Goal: Task Accomplishment & Management: Manage account settings

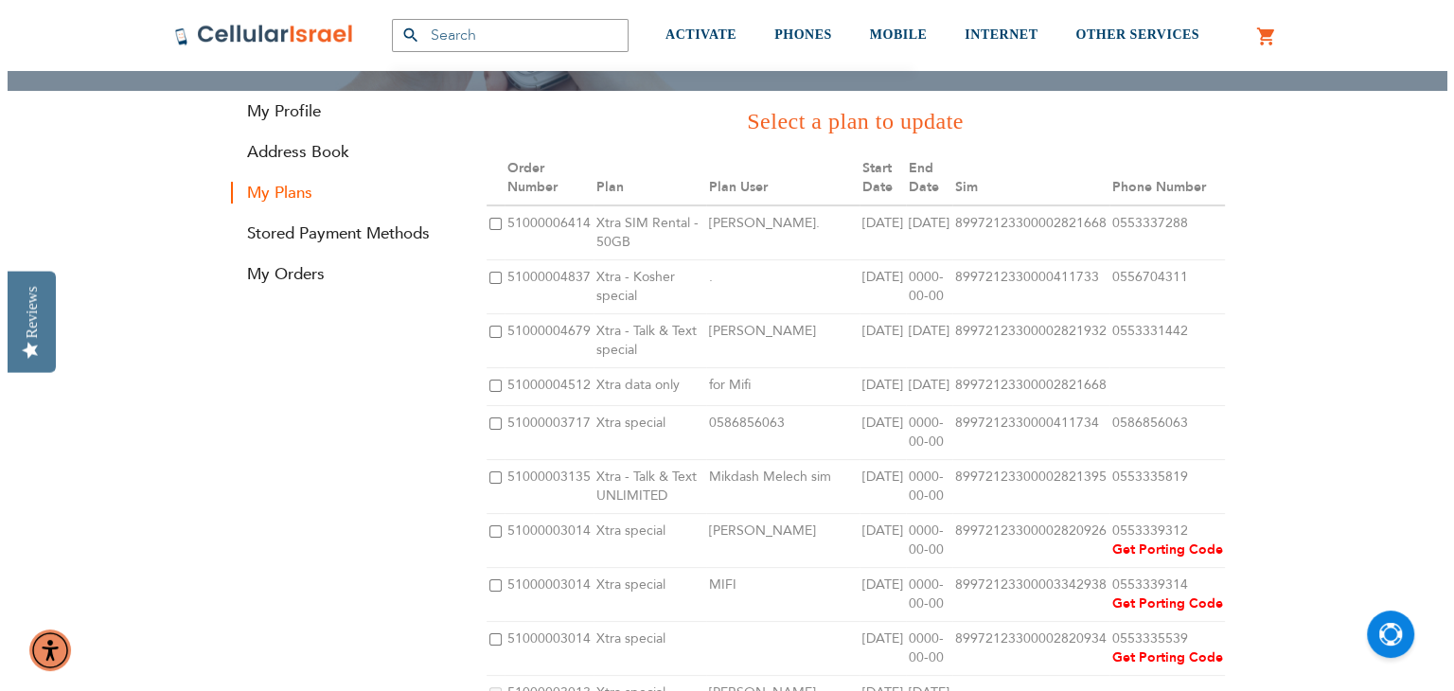
scroll to position [244, 0]
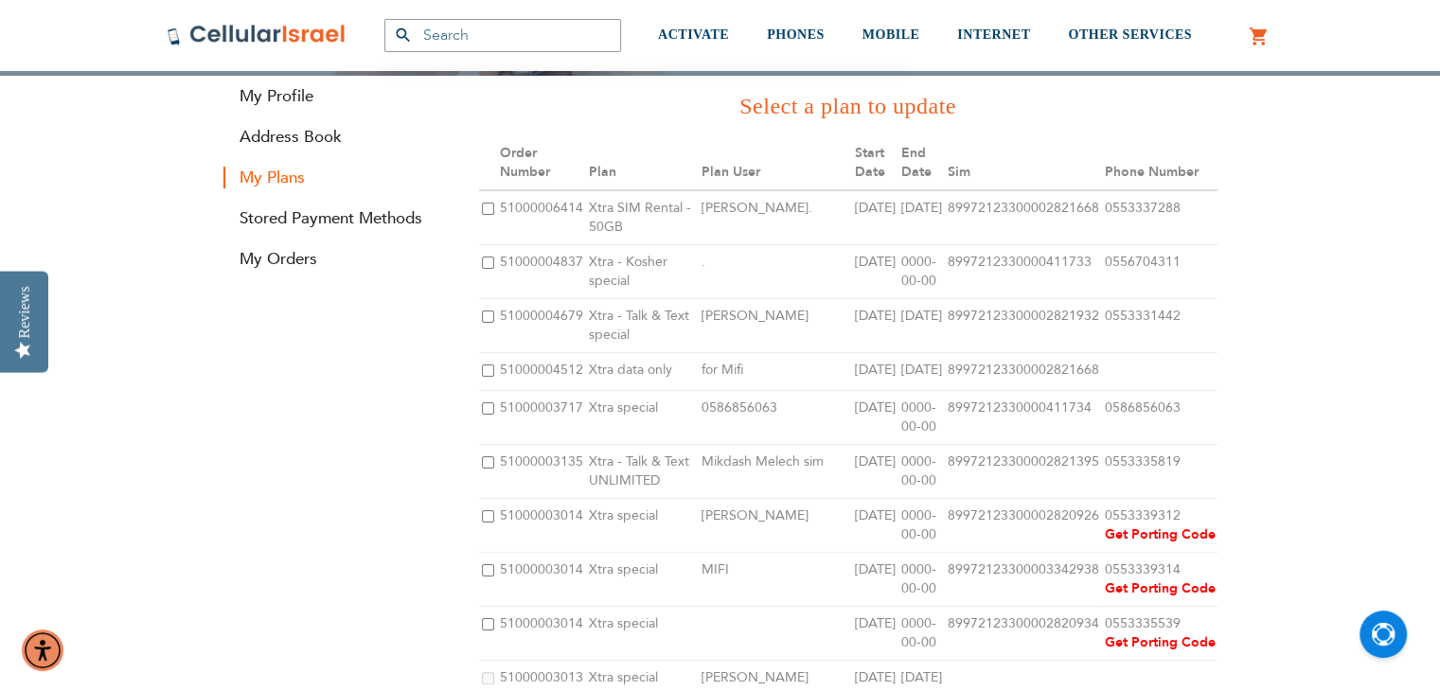
type input "[EMAIL_ADDRESS][DOMAIN_NAME]"
click at [486, 415] on input "checkbox" at bounding box center [488, 408] width 12 height 12
checkbox input "true"
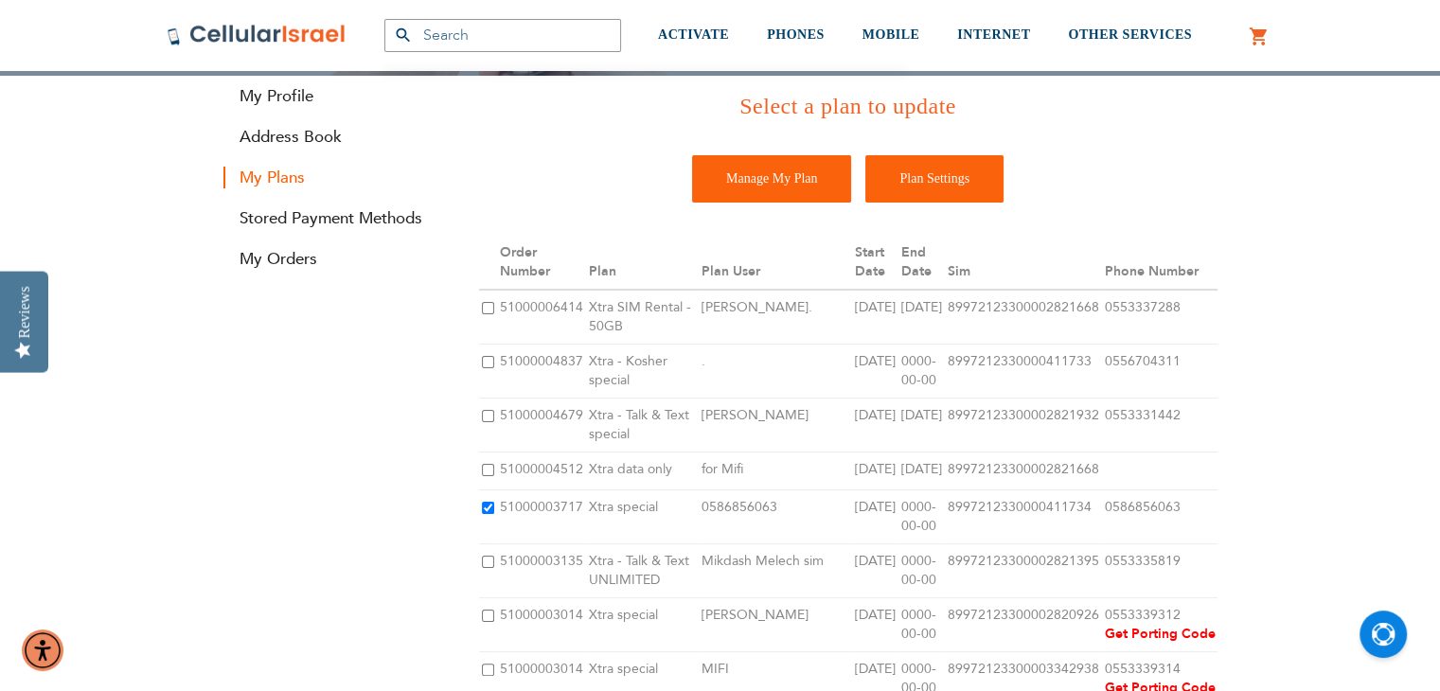
click at [937, 174] on input "Plan Settings" at bounding box center [934, 178] width 138 height 47
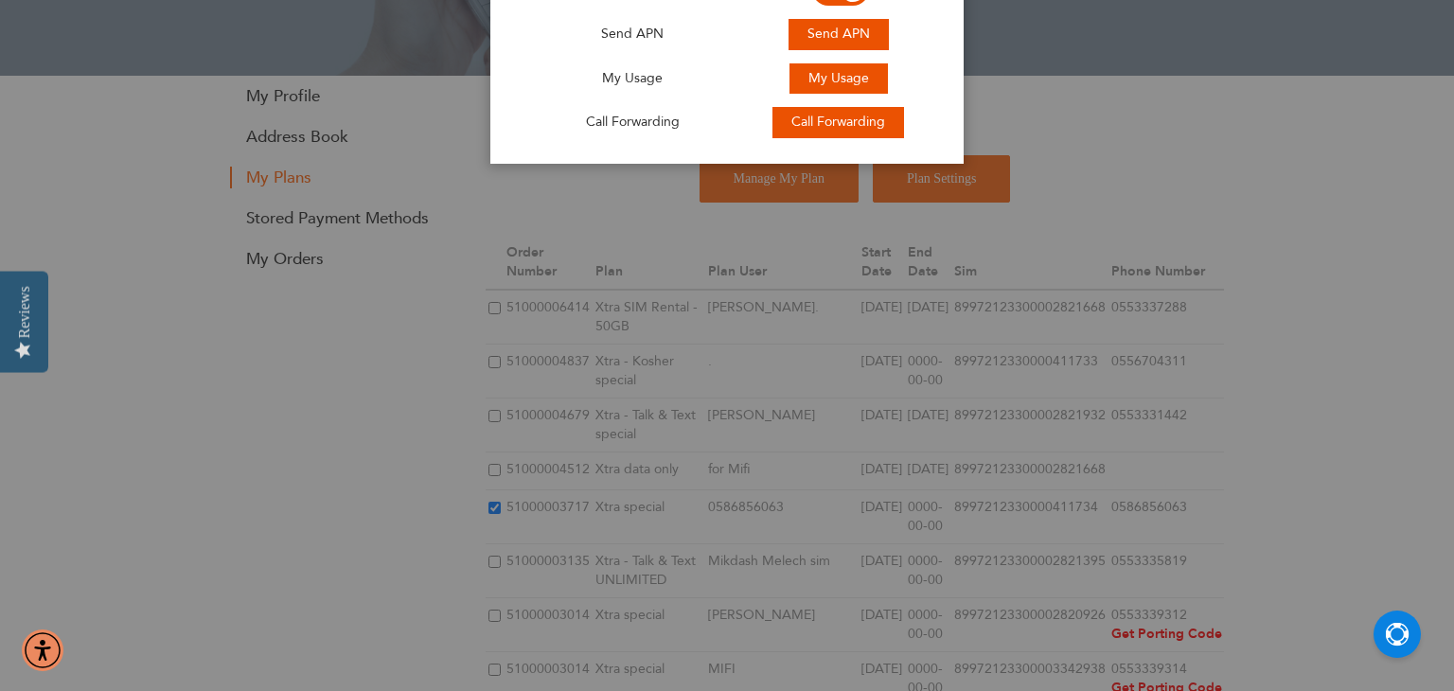
scroll to position [0, 0]
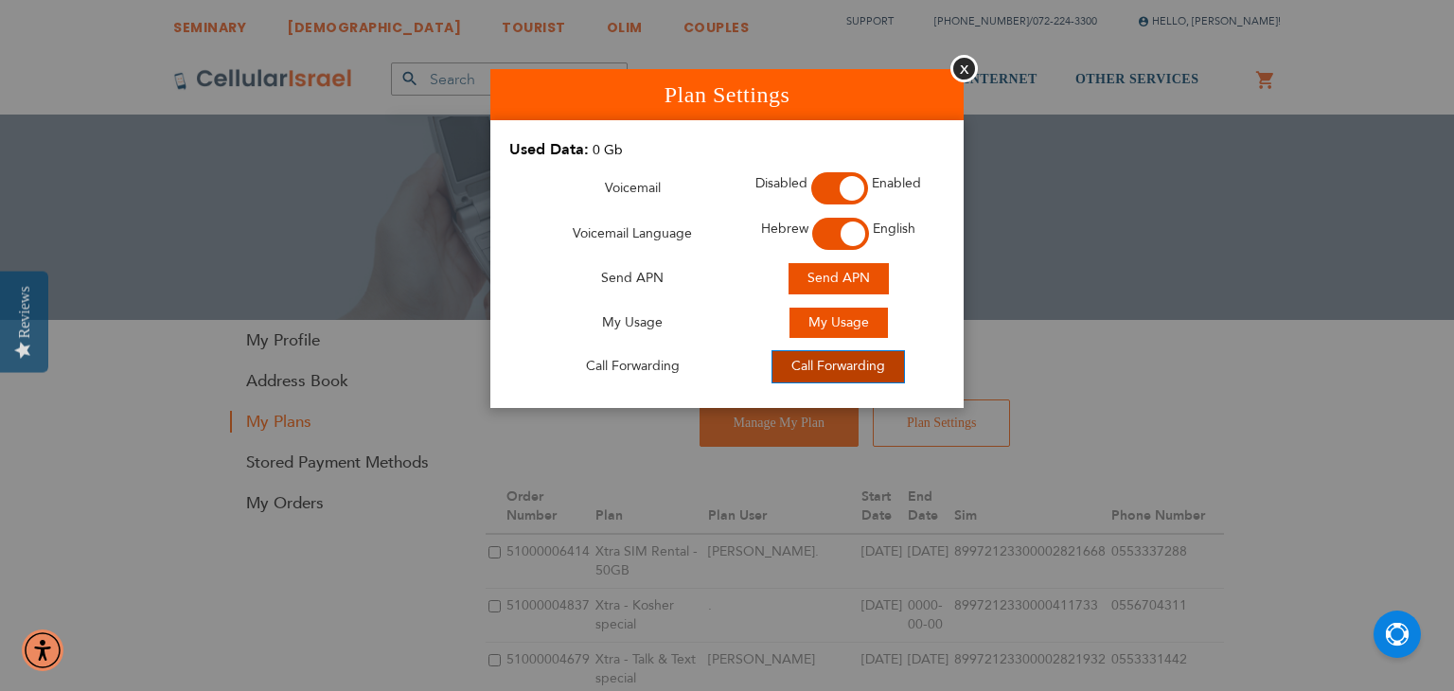
click at [834, 369] on span "Call Forwarding" at bounding box center [838, 366] width 94 height 18
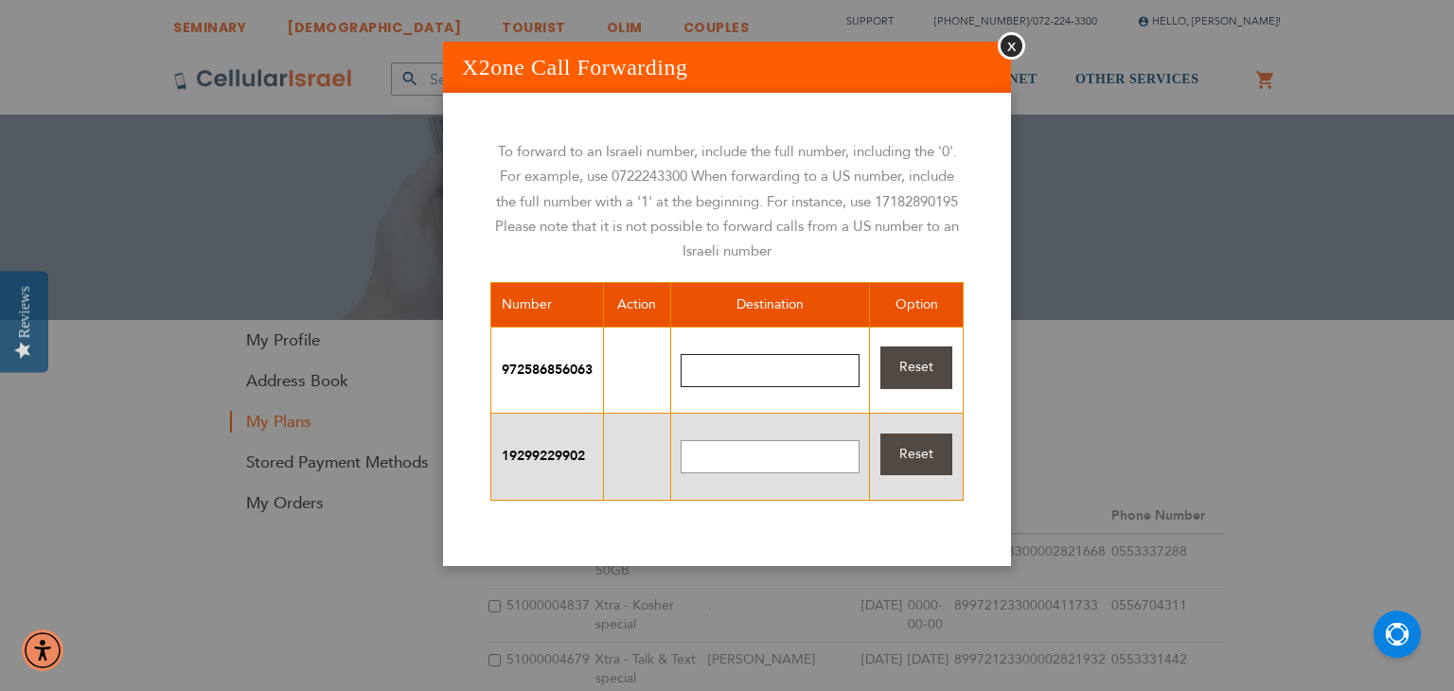
click at [714, 363] on input "text" at bounding box center [770, 370] width 179 height 33
type input "17327030484"
click at [899, 359] on span "Reset" at bounding box center [916, 367] width 34 height 18
click at [732, 371] on input "text" at bounding box center [770, 370] width 179 height 33
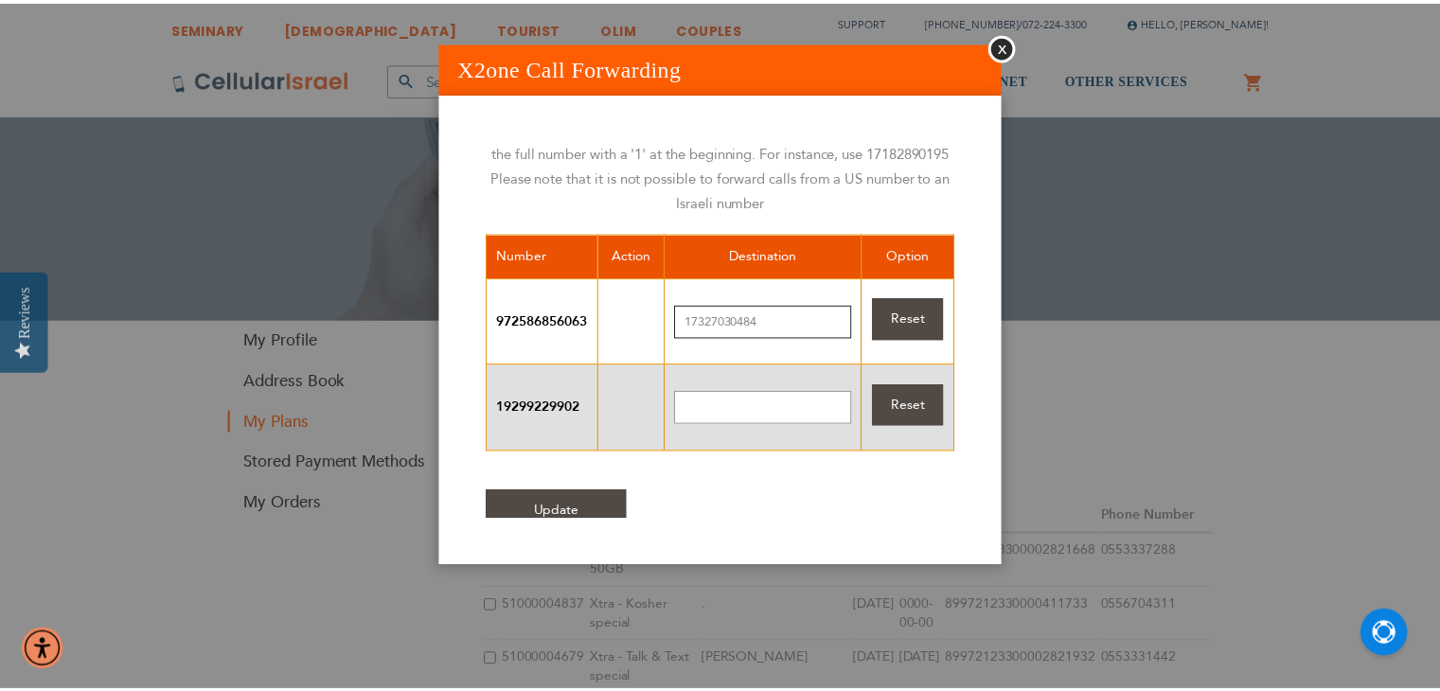
scroll to position [91, 0]
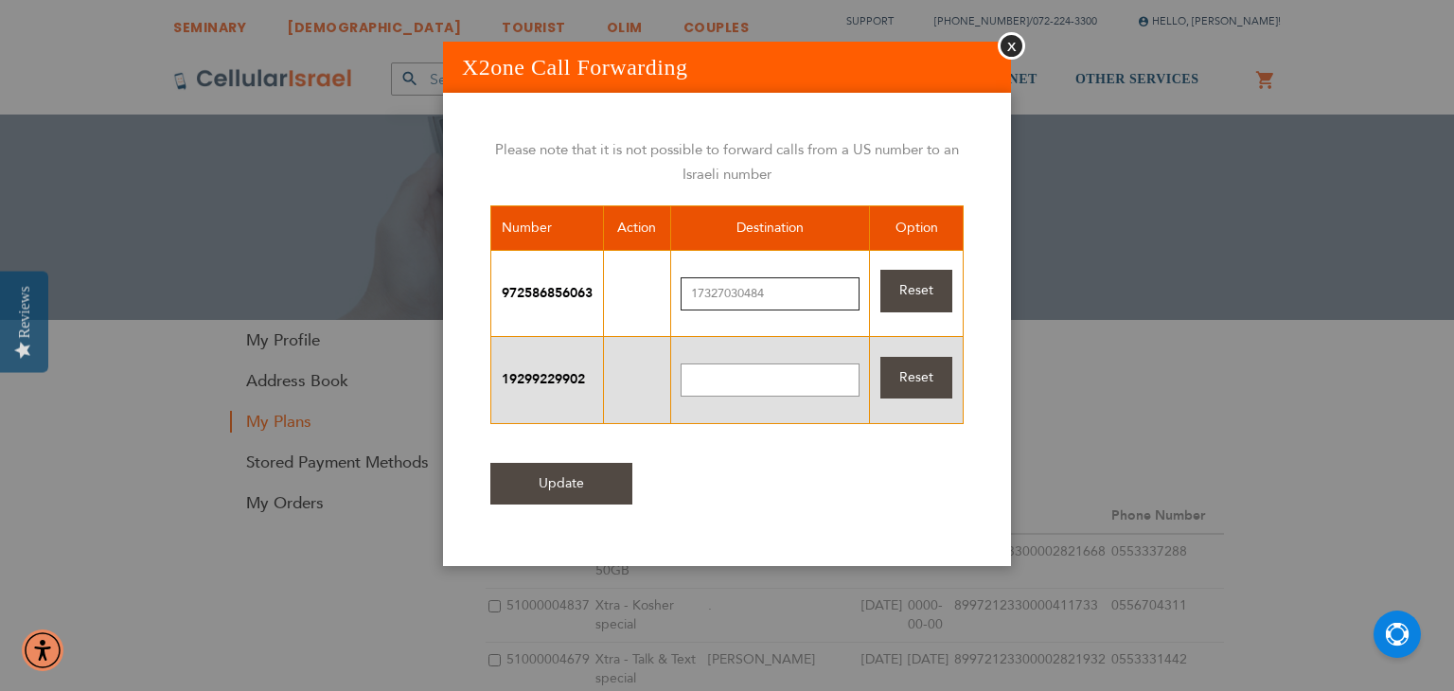
type input "17327030484"
click at [561, 475] on input "Update" at bounding box center [561, 484] width 142 height 43
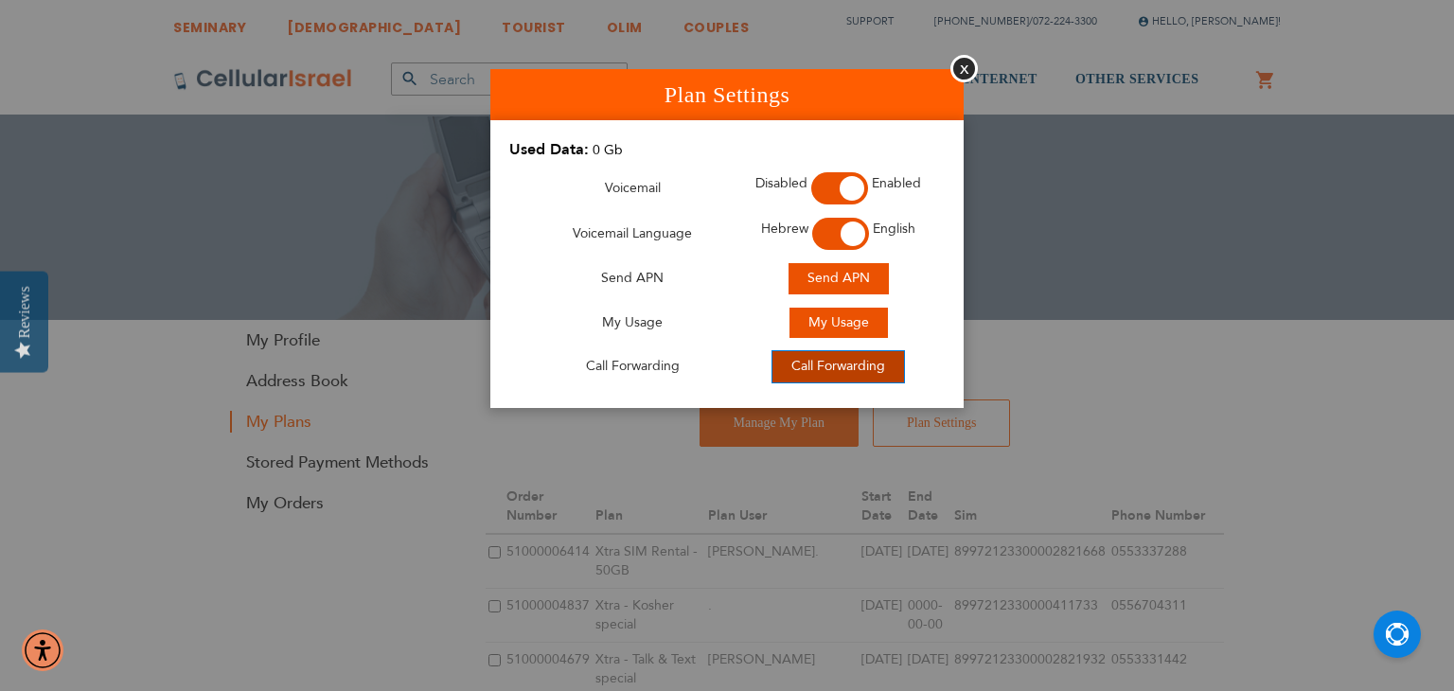
click at [855, 371] on span "Call Forwarding" at bounding box center [838, 366] width 94 height 18
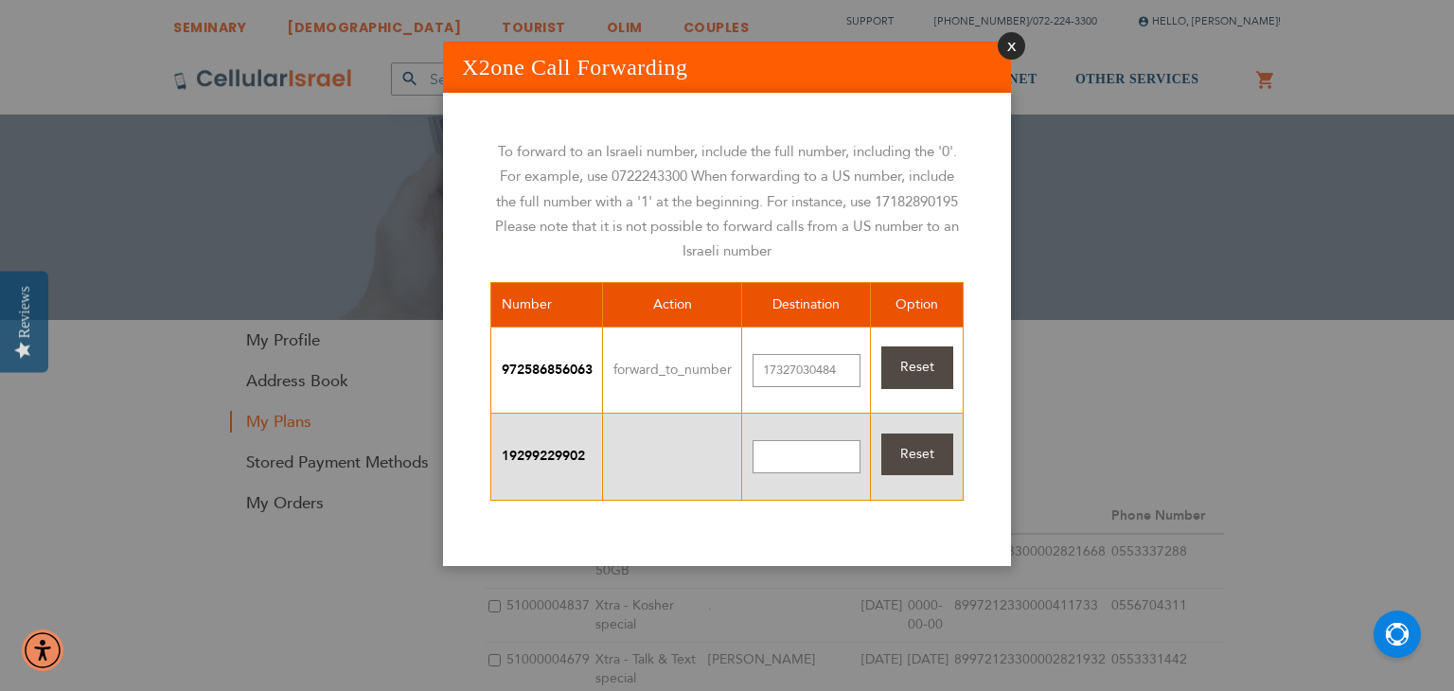
click at [1011, 41] on button "Close" at bounding box center [1011, 45] width 27 height 27
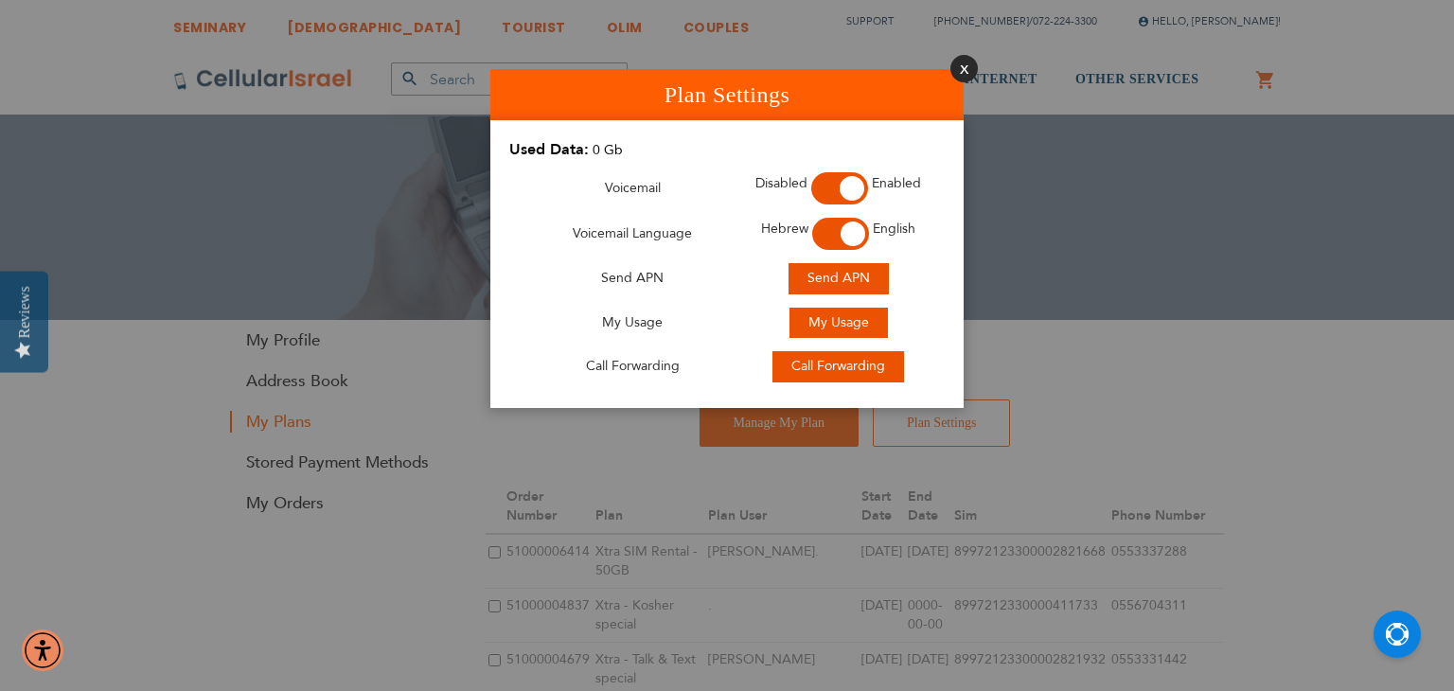
click at [964, 77] on button "Close" at bounding box center [963, 68] width 27 height 27
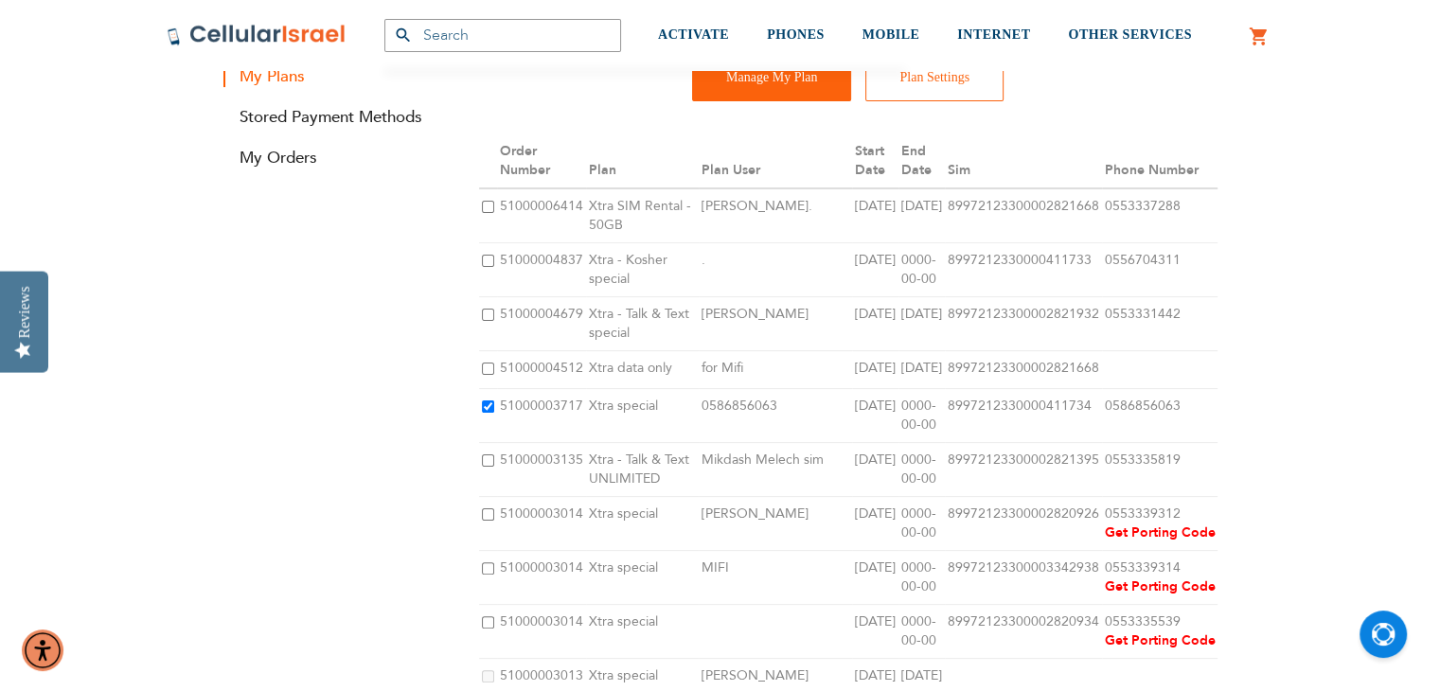
scroll to position [346, 0]
